Goal: Transaction & Acquisition: Purchase product/service

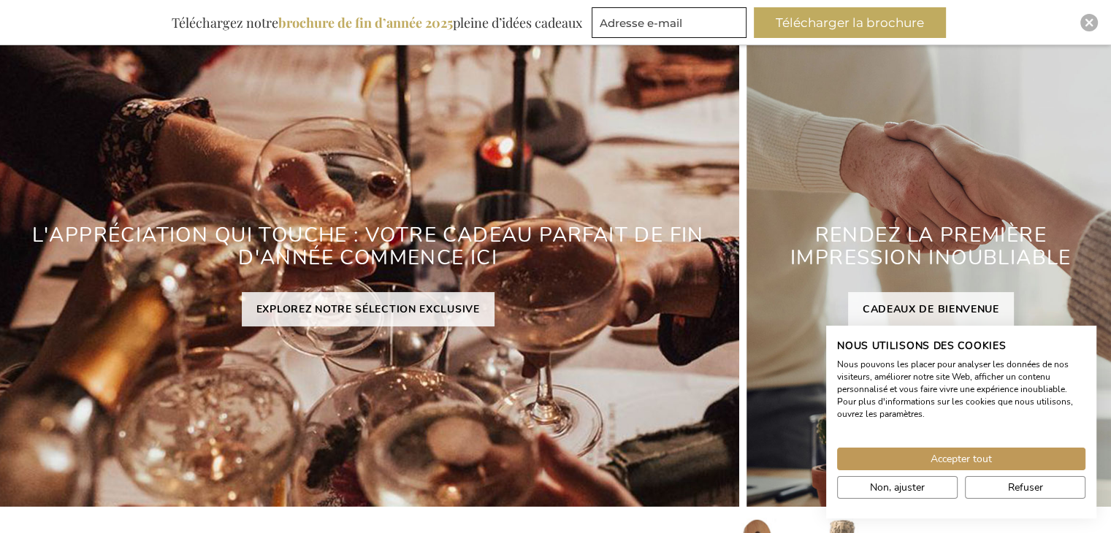
scroll to position [219, 0]
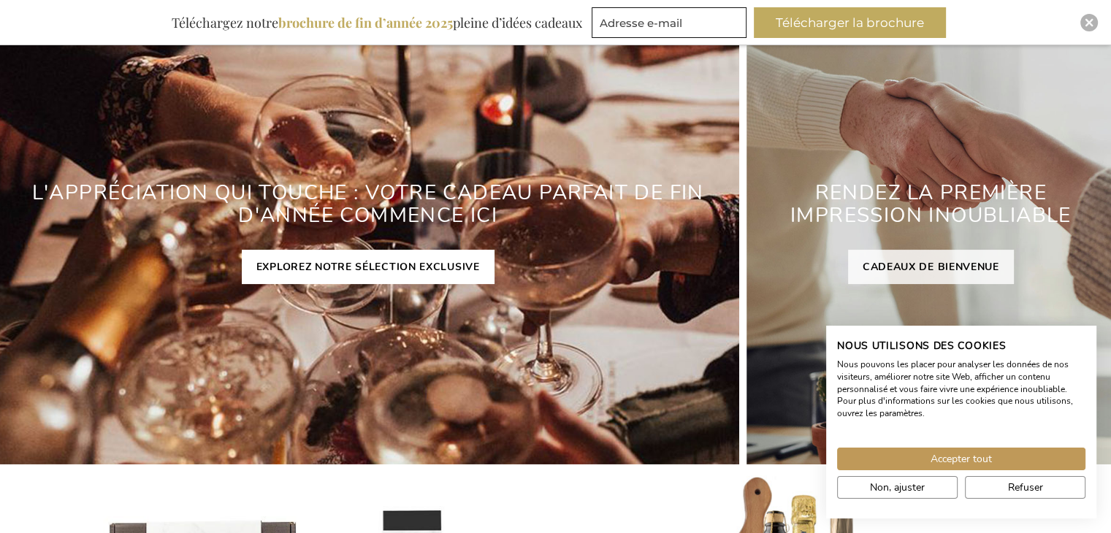
click at [394, 265] on link "EXPLOREZ NOTRE SÉLECTION EXCLUSIVE" at bounding box center [368, 267] width 253 height 34
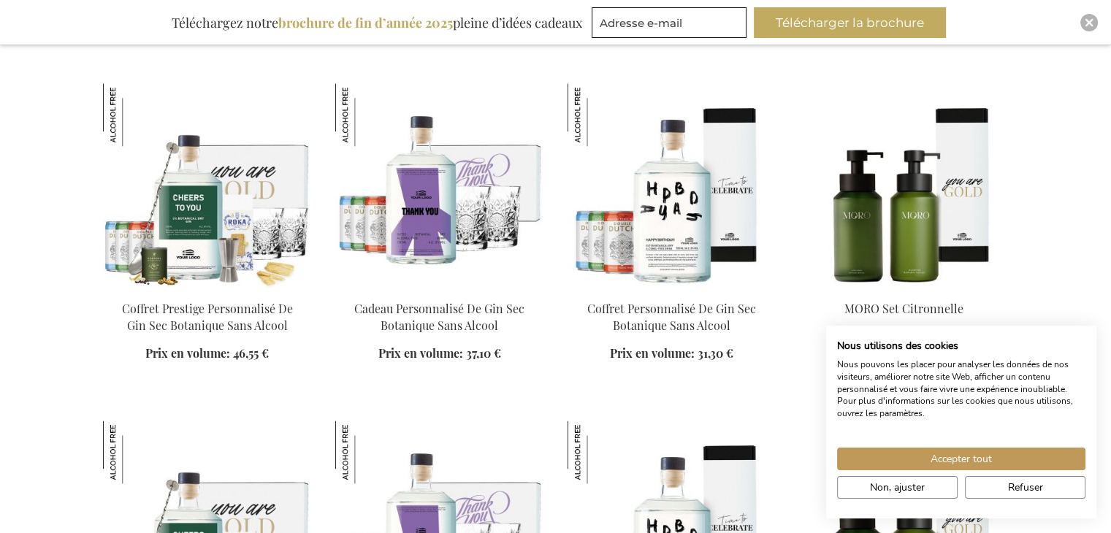
scroll to position [1827, 0]
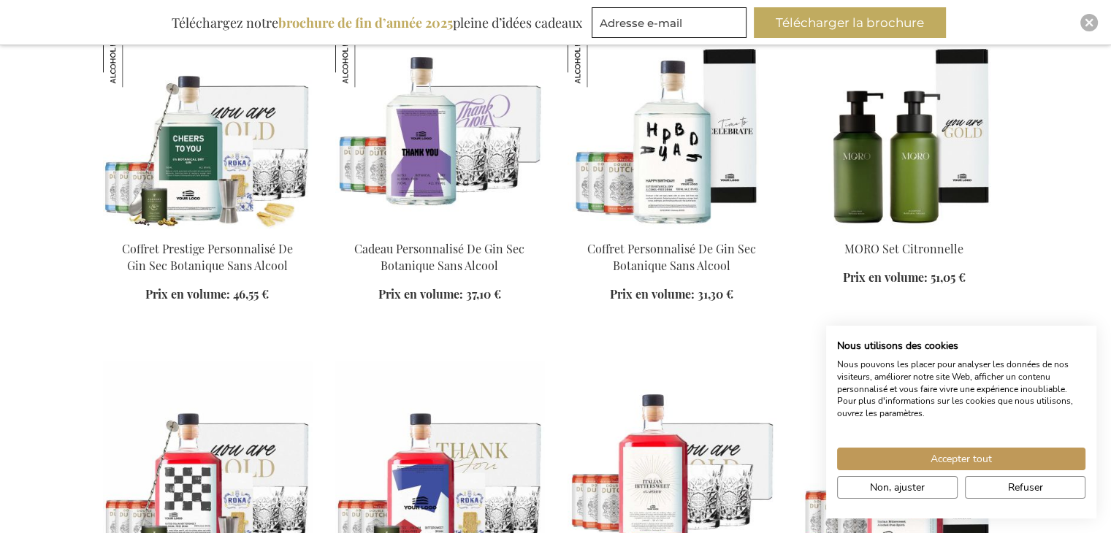
scroll to position [2119, 0]
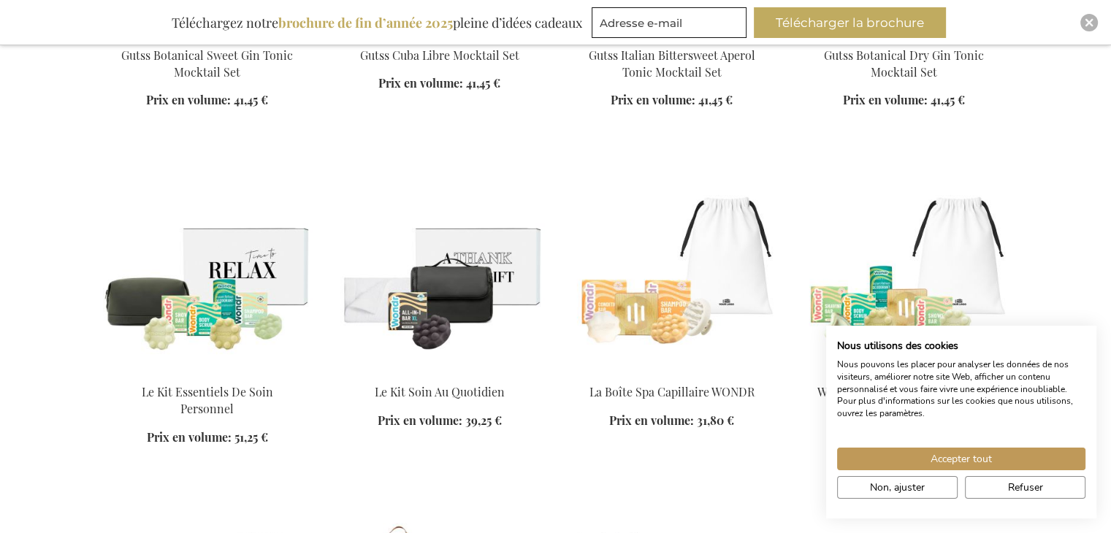
scroll to position [4092, 0]
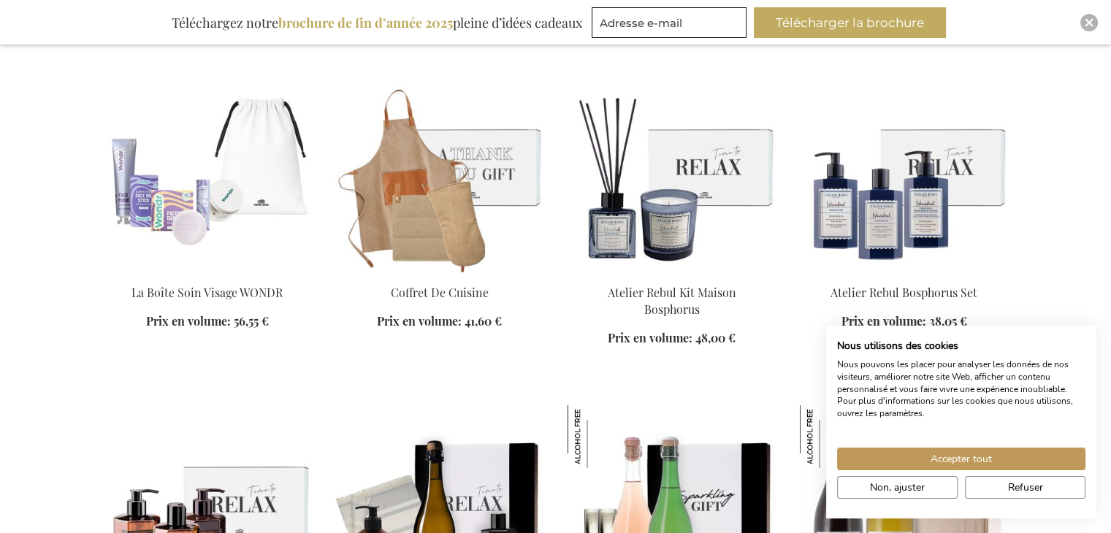
scroll to position [4384, 0]
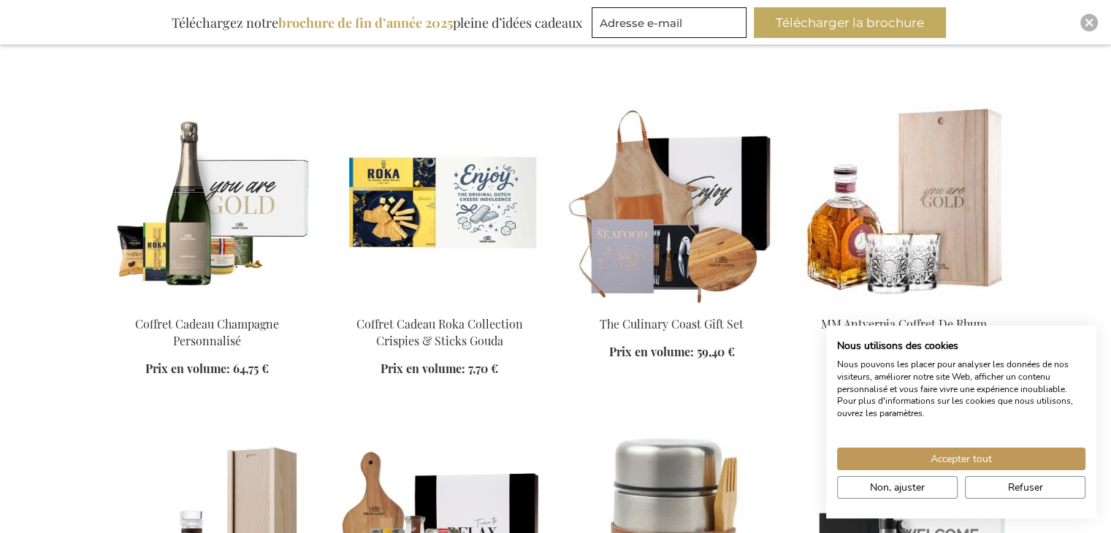
scroll to position [5700, 0]
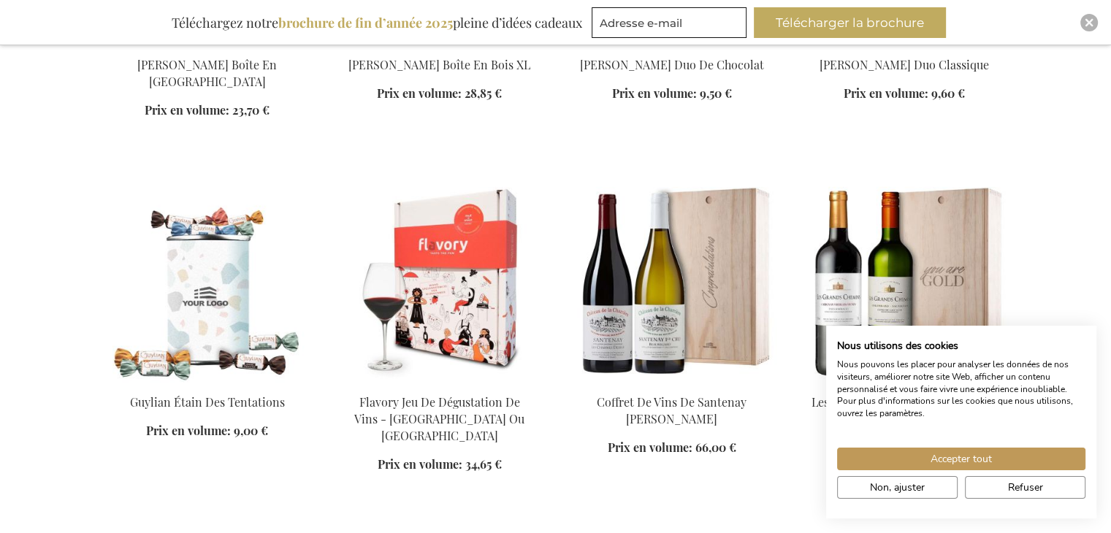
scroll to position [6649, 0]
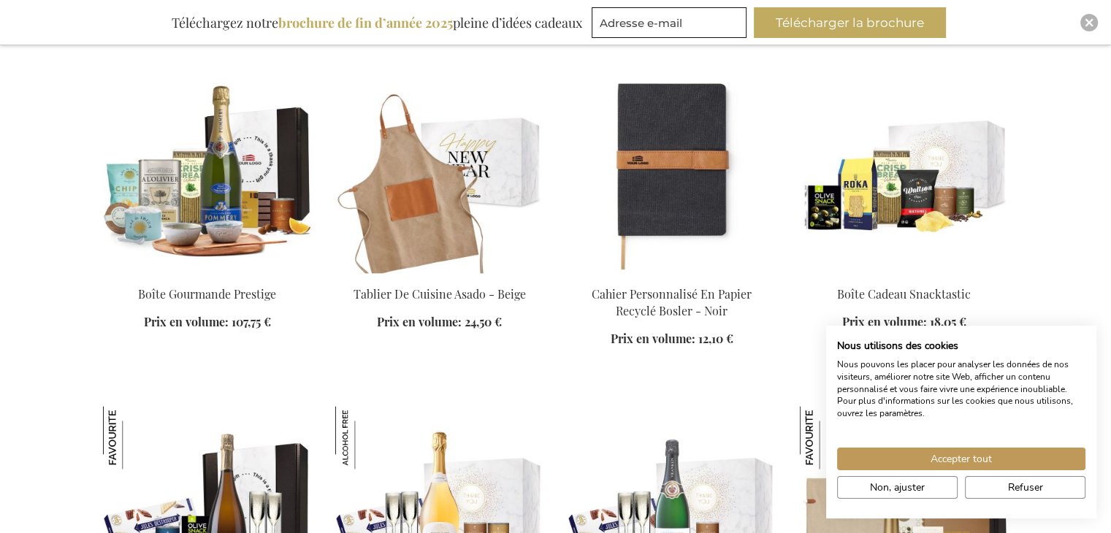
scroll to position [7453, 0]
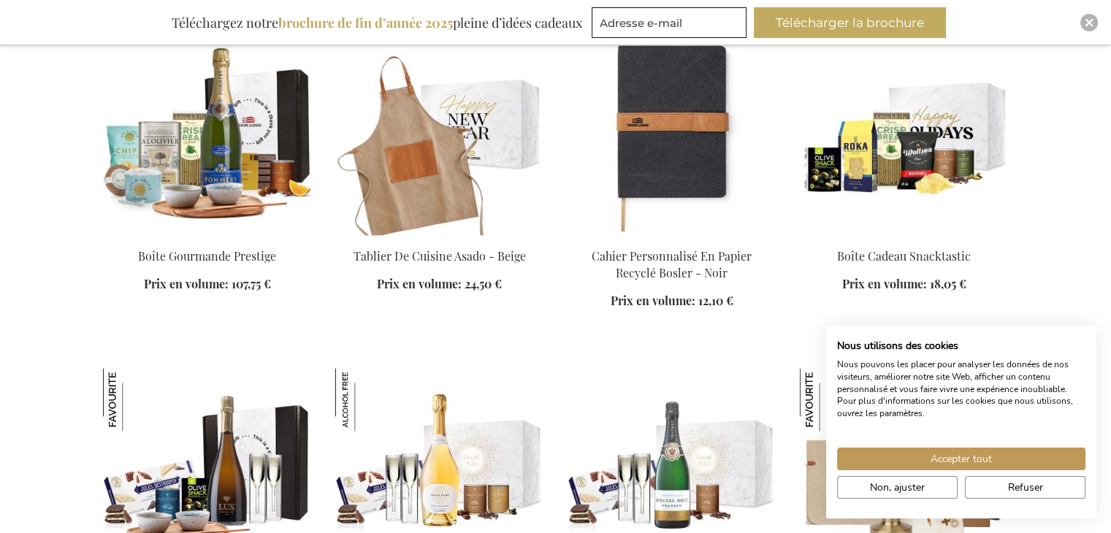
click at [900, 156] on img at bounding box center [904, 133] width 209 height 205
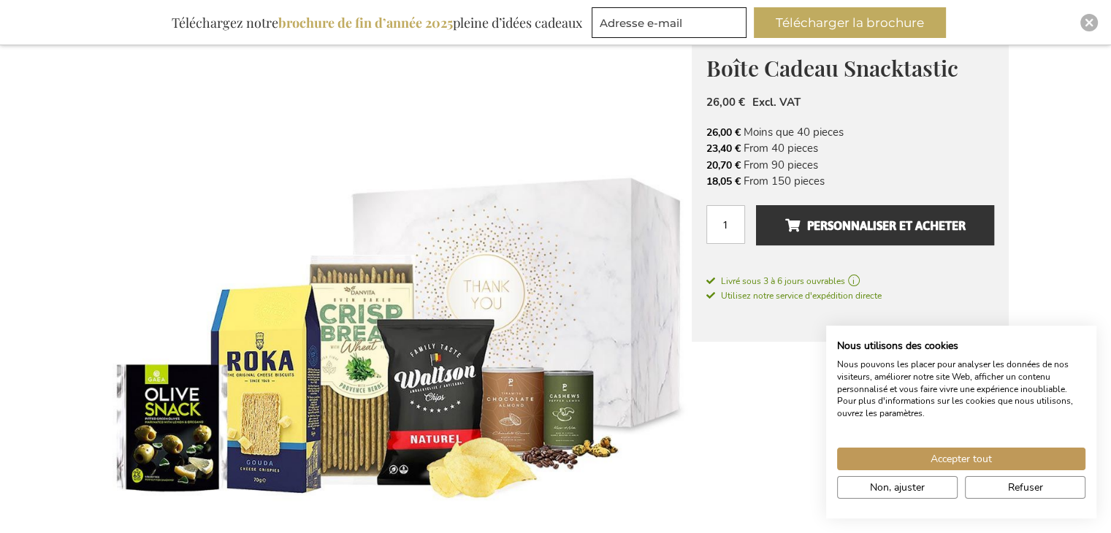
scroll to position [219, 0]
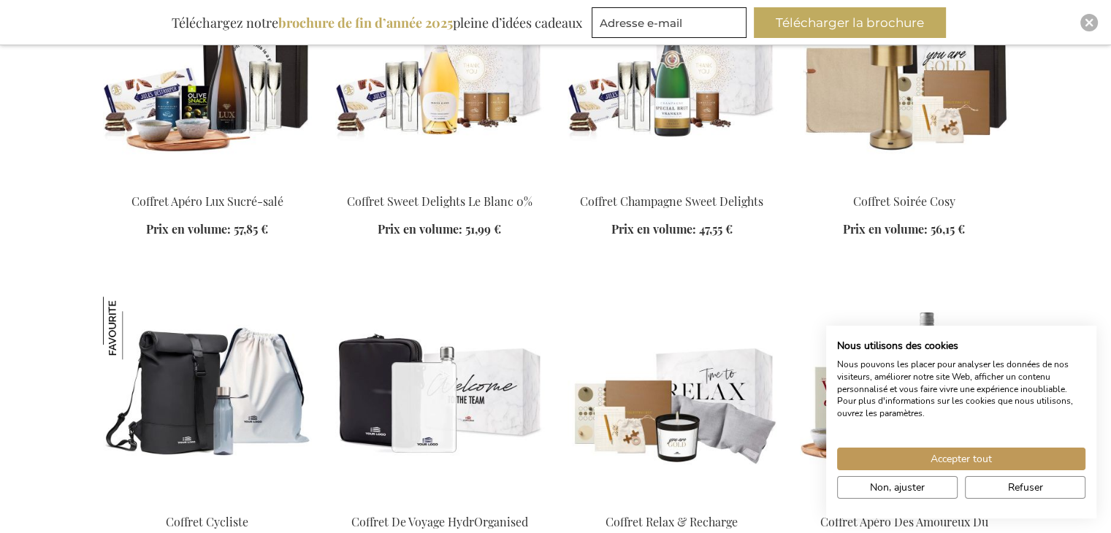
scroll to position [1818, 0]
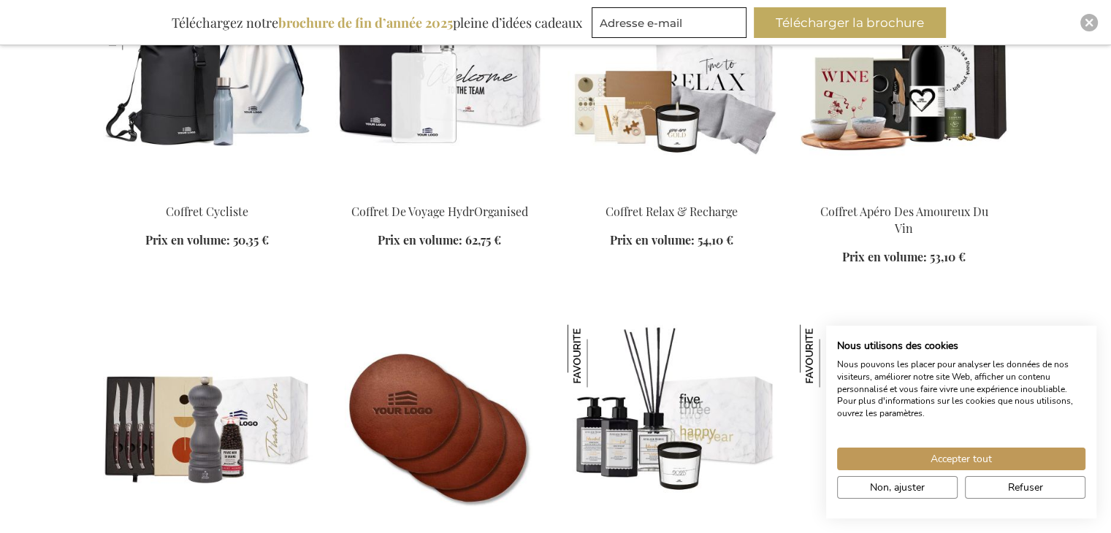
scroll to position [2403, 0]
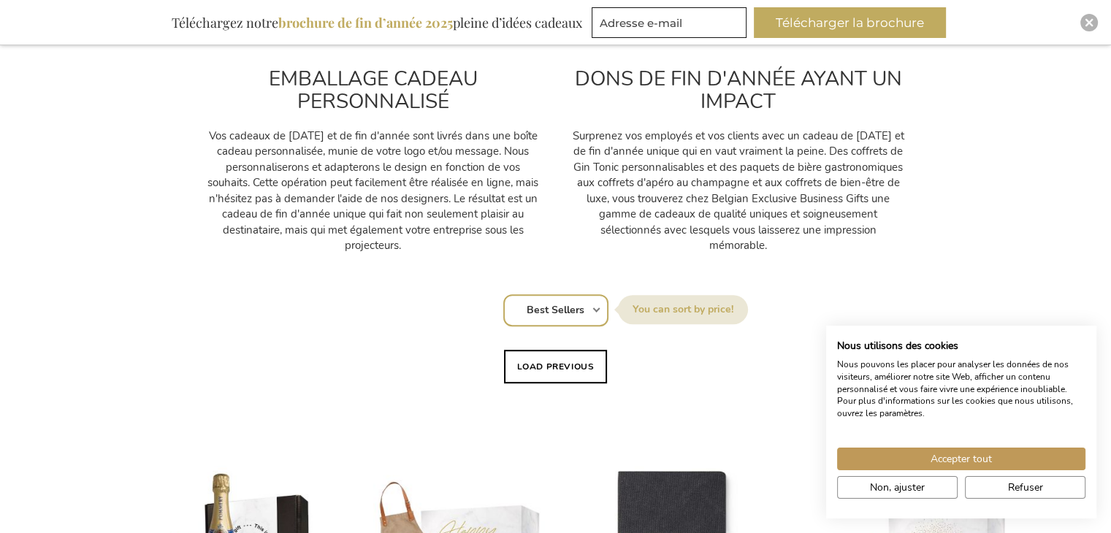
scroll to position [868, 0]
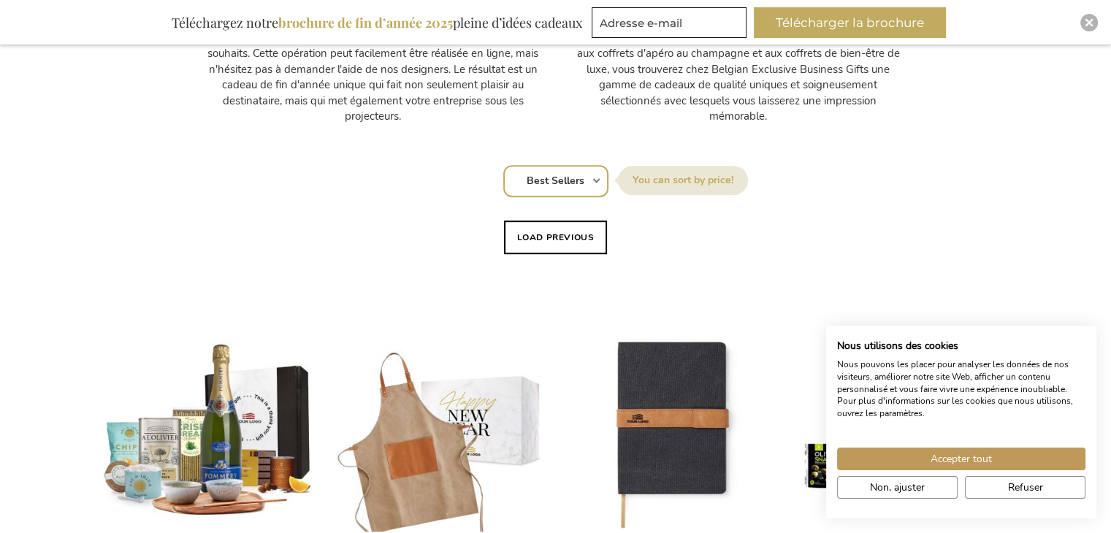
click at [570, 185] on select "Position Best Sellers Les plus consultés Nouveau Biggest Saving Price: low to h…" at bounding box center [555, 181] width 105 height 32
select select "price_asc"
click at [503, 165] on select "Position Best Sellers Les plus consultés Nouveau Biggest Saving Price: low to h…" at bounding box center [555, 181] width 105 height 32
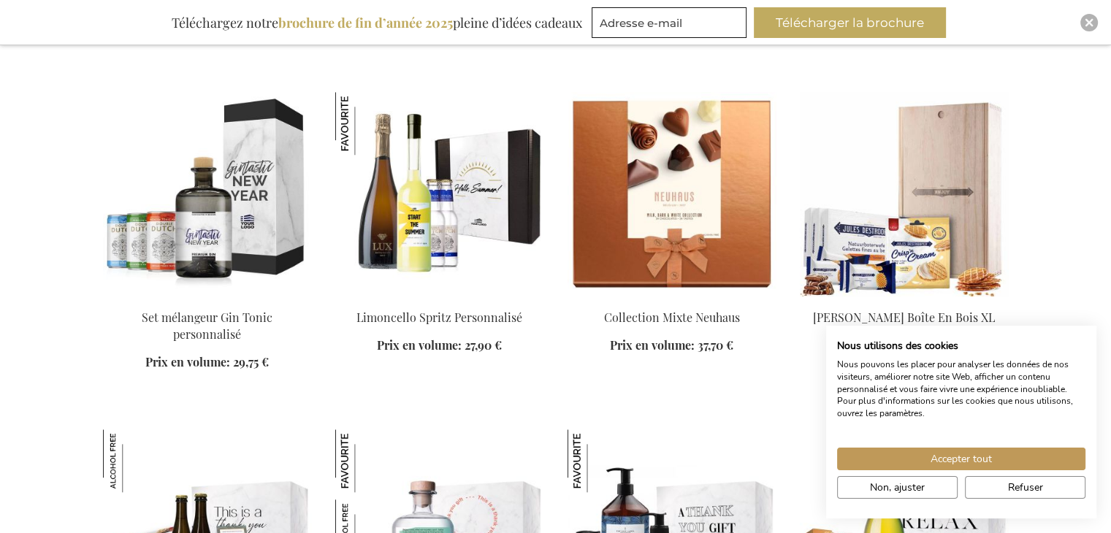
scroll to position [1461, 0]
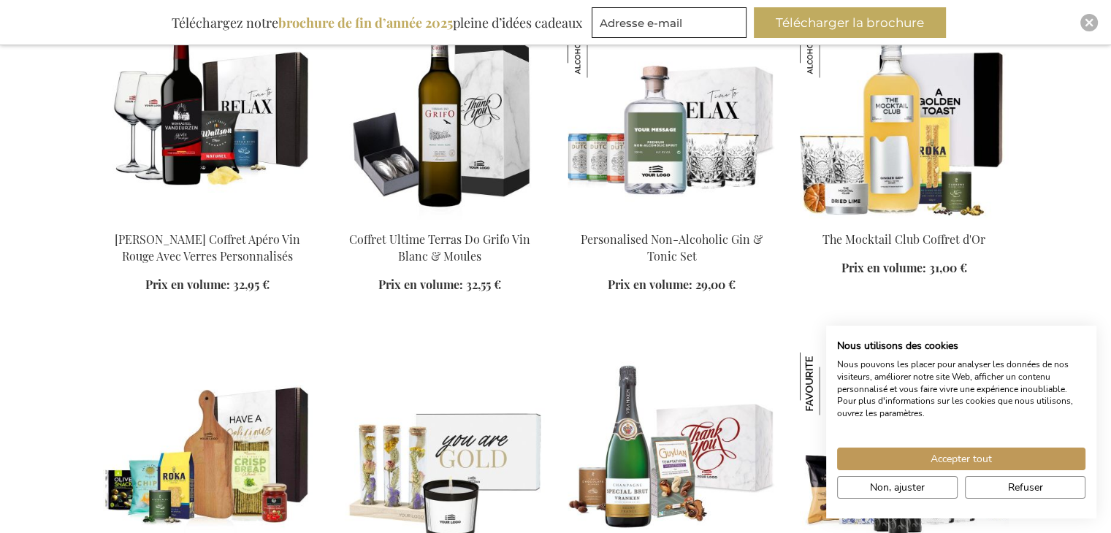
scroll to position [2338, 0]
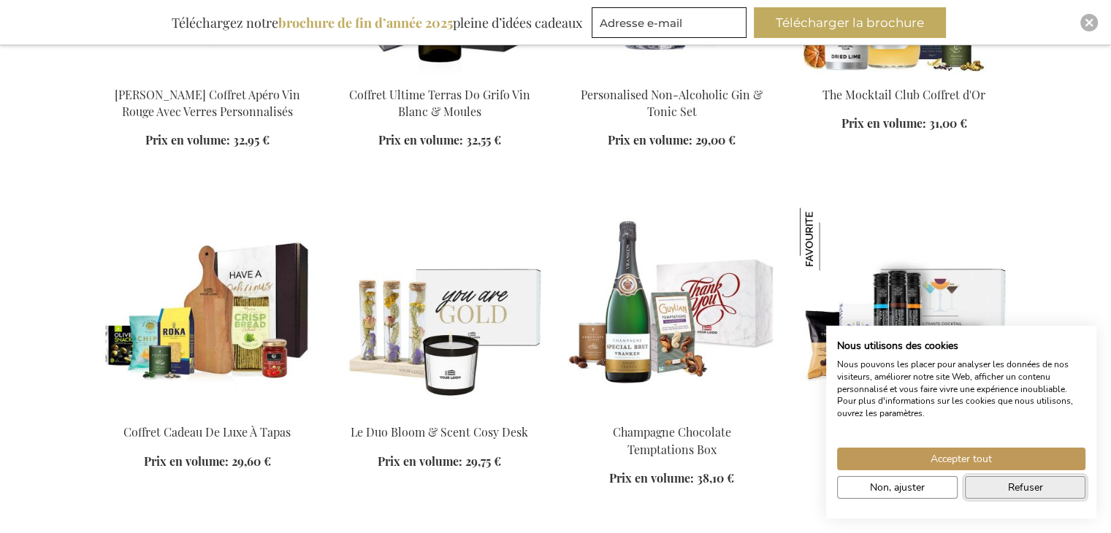
click at [1026, 486] on span "Refuser" at bounding box center [1025, 487] width 35 height 15
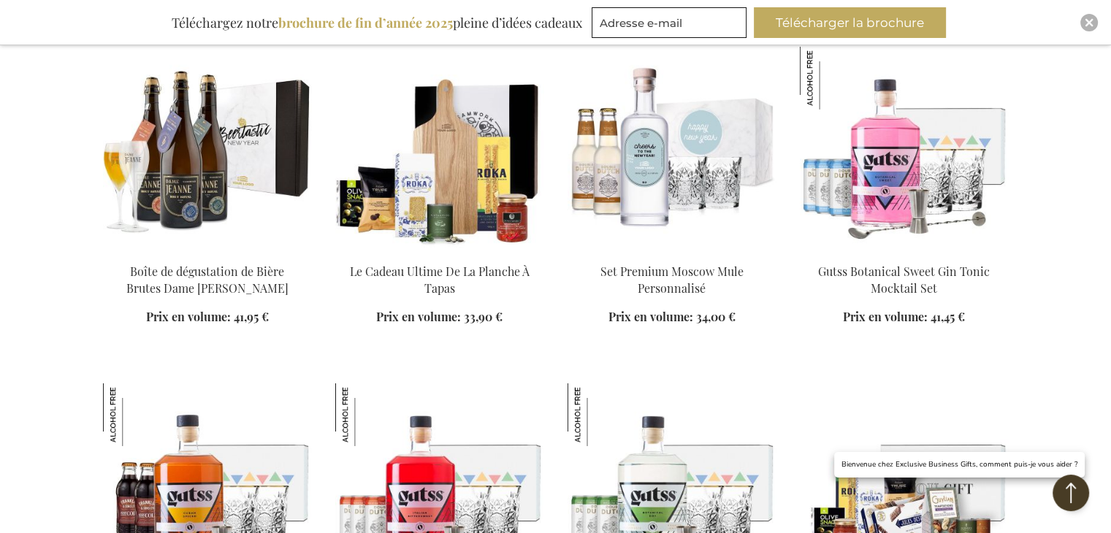
scroll to position [4896, 0]
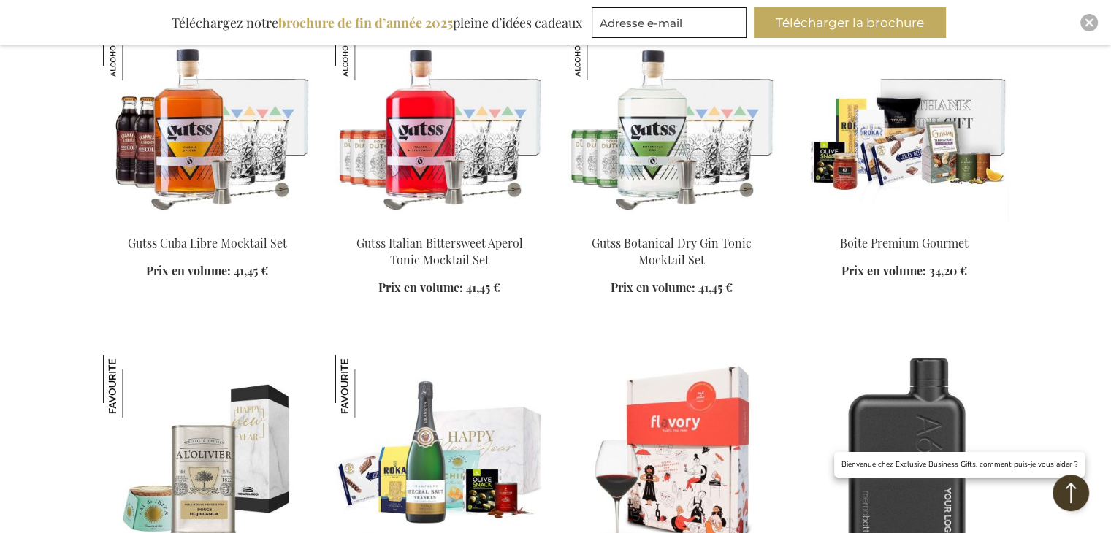
scroll to position [5700, 0]
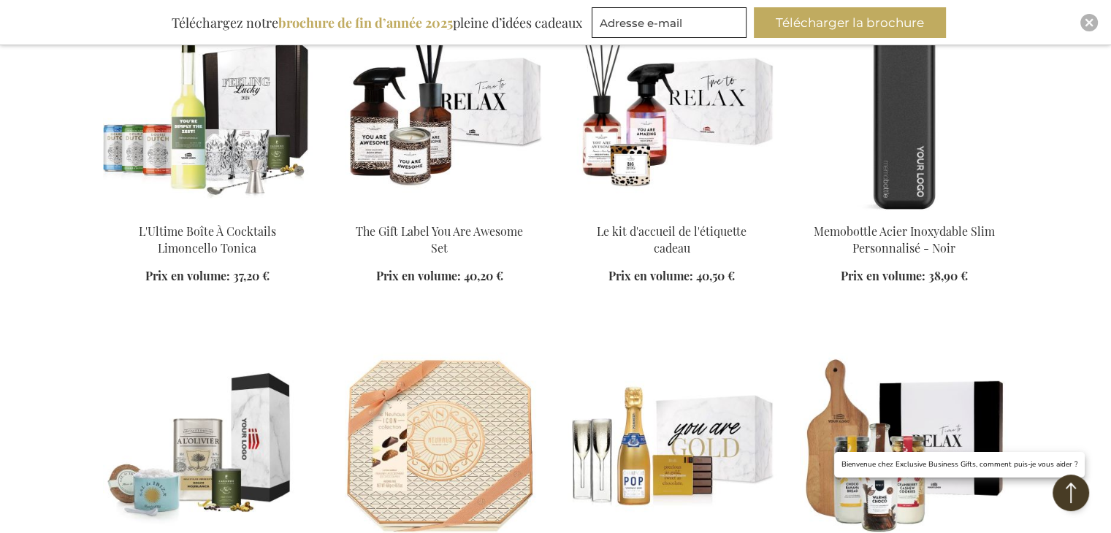
scroll to position [8184, 0]
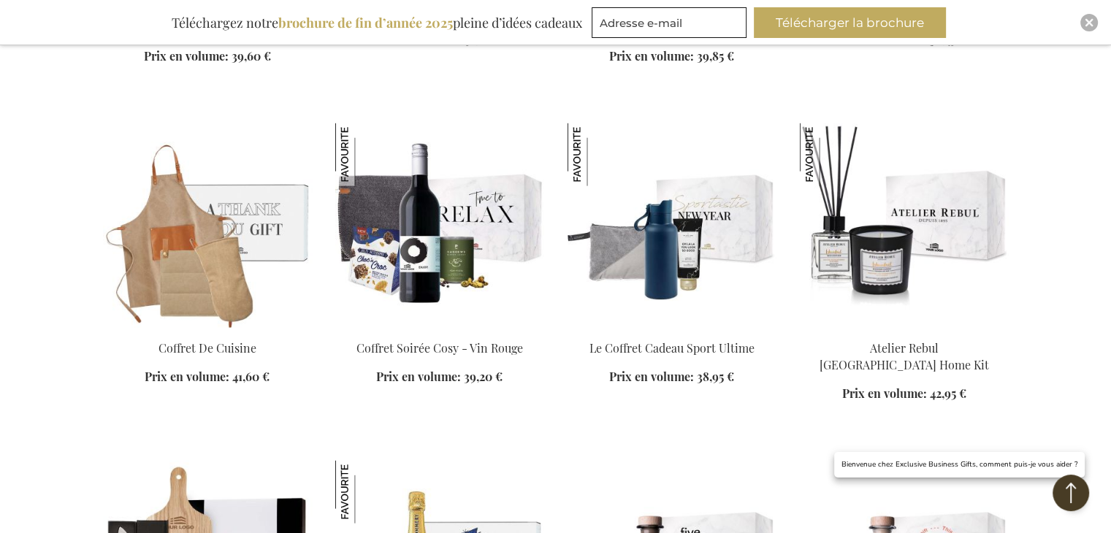
scroll to position [8549, 0]
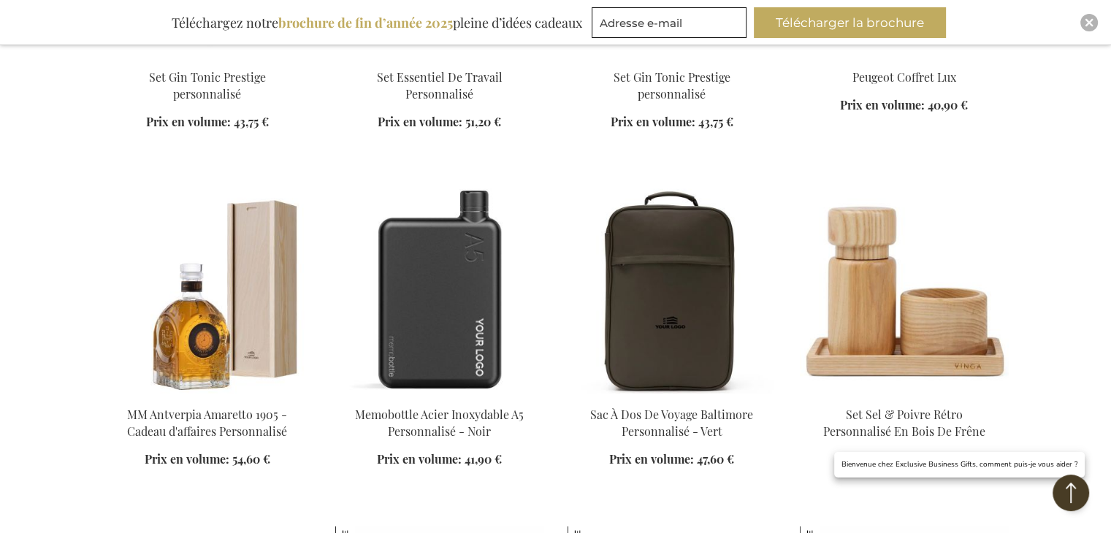
scroll to position [9499, 0]
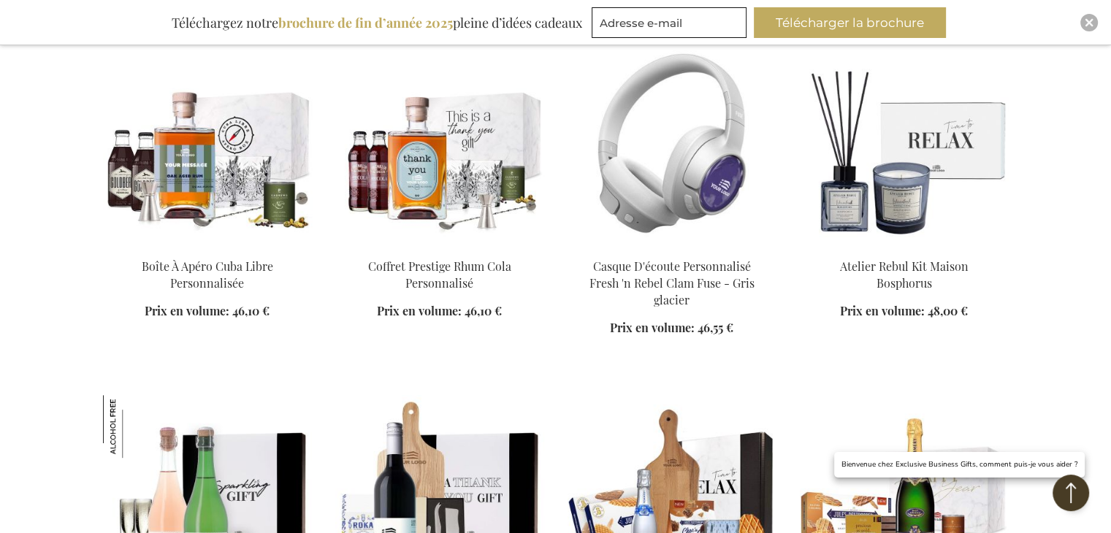
scroll to position [11472, 0]
